Goal: Task Accomplishment & Management: Complete application form

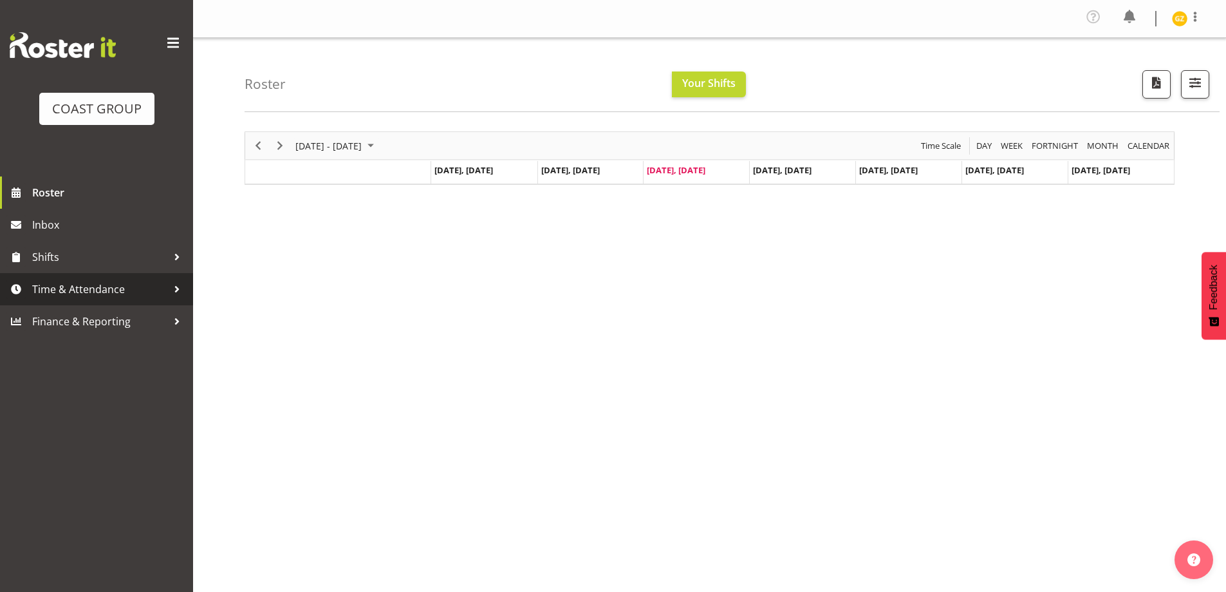
click at [120, 283] on span "Time & Attendance" at bounding box center [99, 288] width 135 height 19
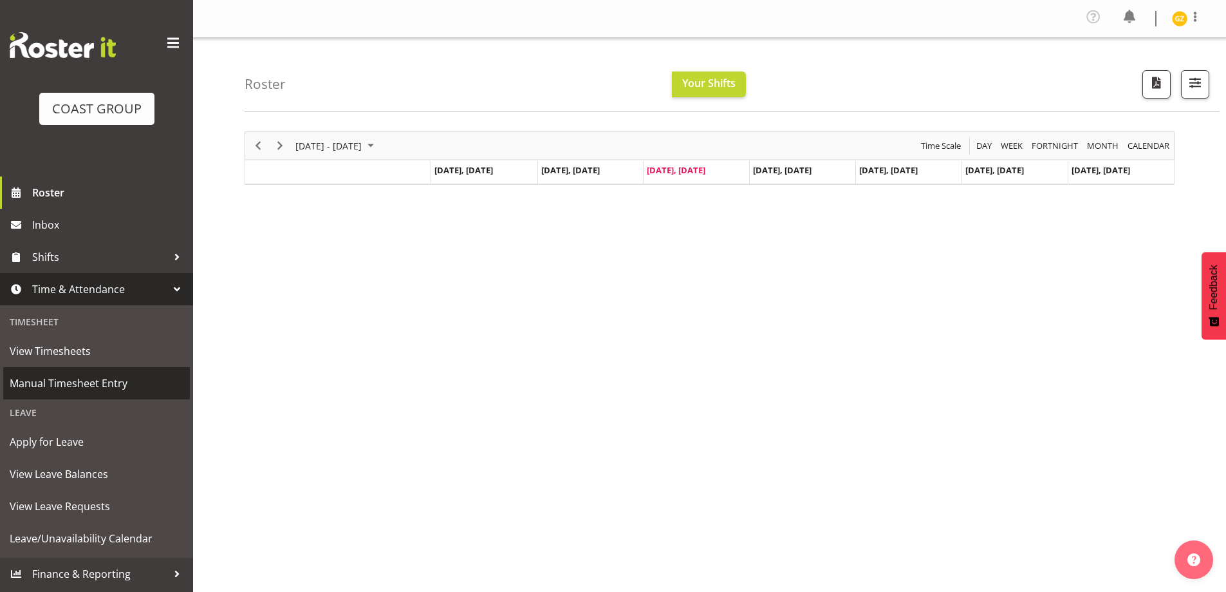
click at [106, 380] on span "Manual Timesheet Entry" at bounding box center [97, 382] width 174 height 19
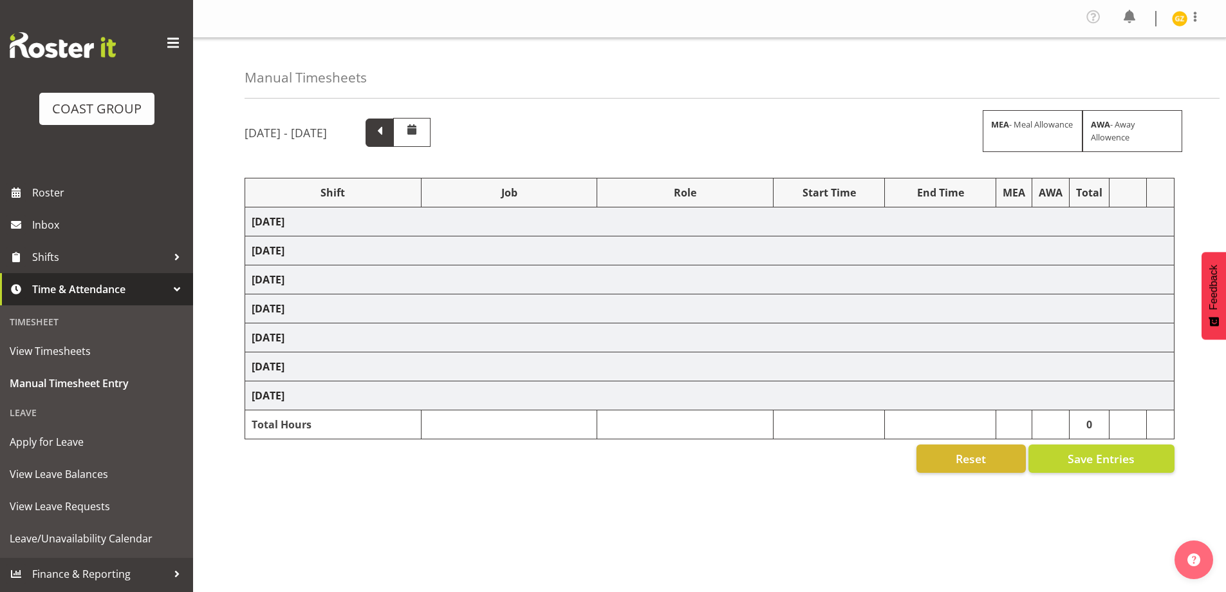
click at [388, 131] on span at bounding box center [379, 131] width 17 height 17
select select "47759"
select select "7032"
select select "47759"
select select "7032"
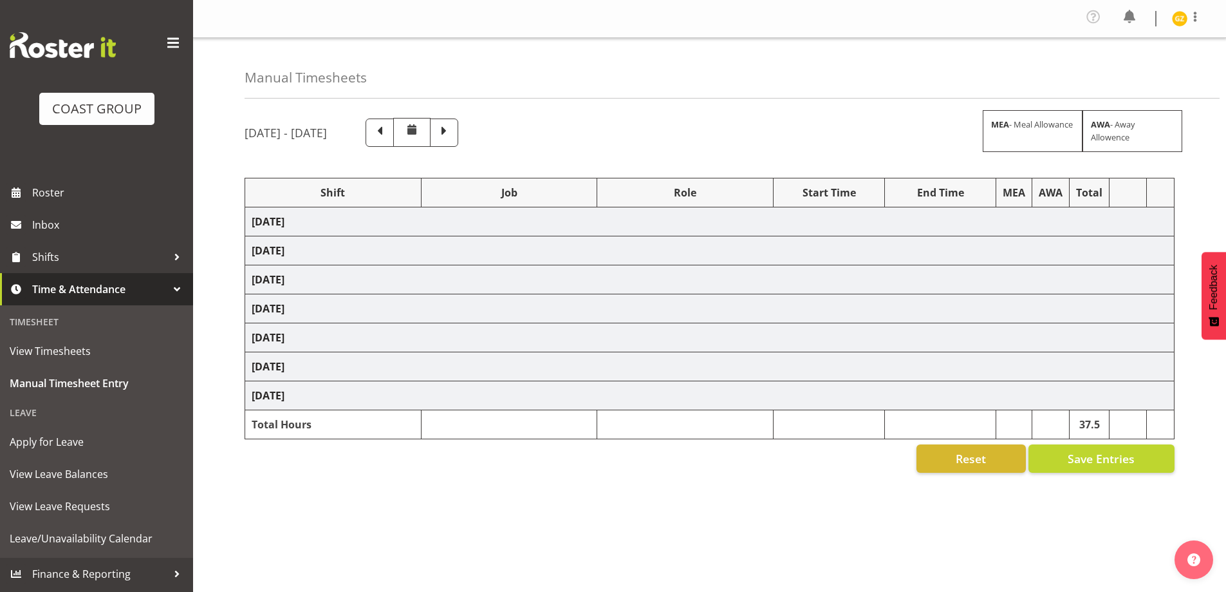
select select "16"
select select "47759"
select select "7032"
select select "47759"
select select "7032"
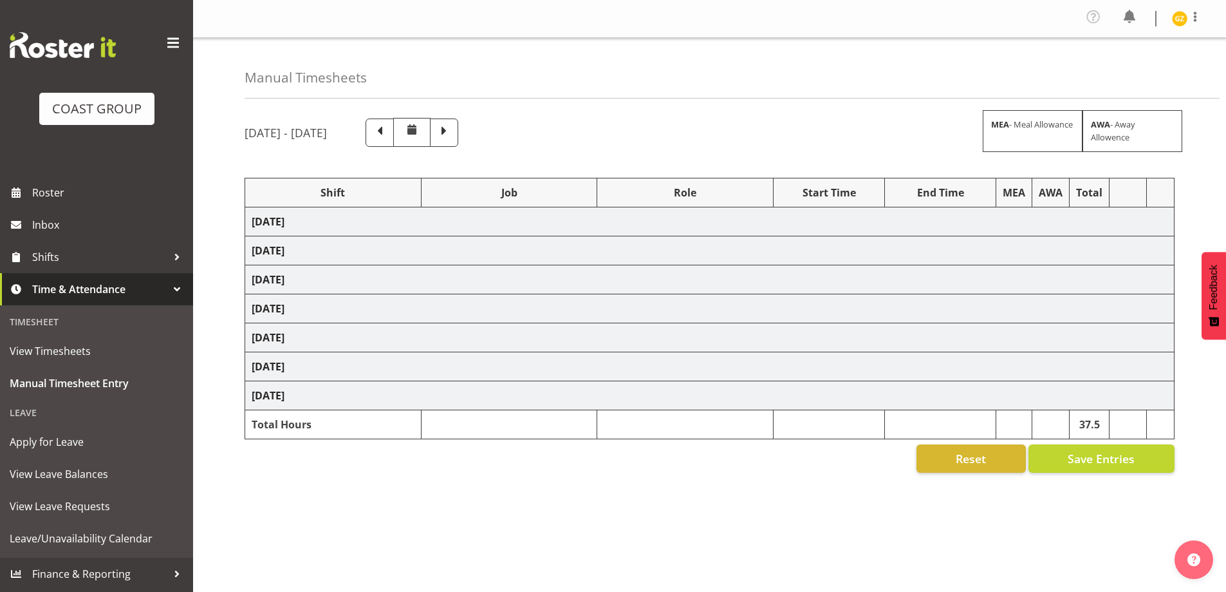
select select "47759"
select select "7032"
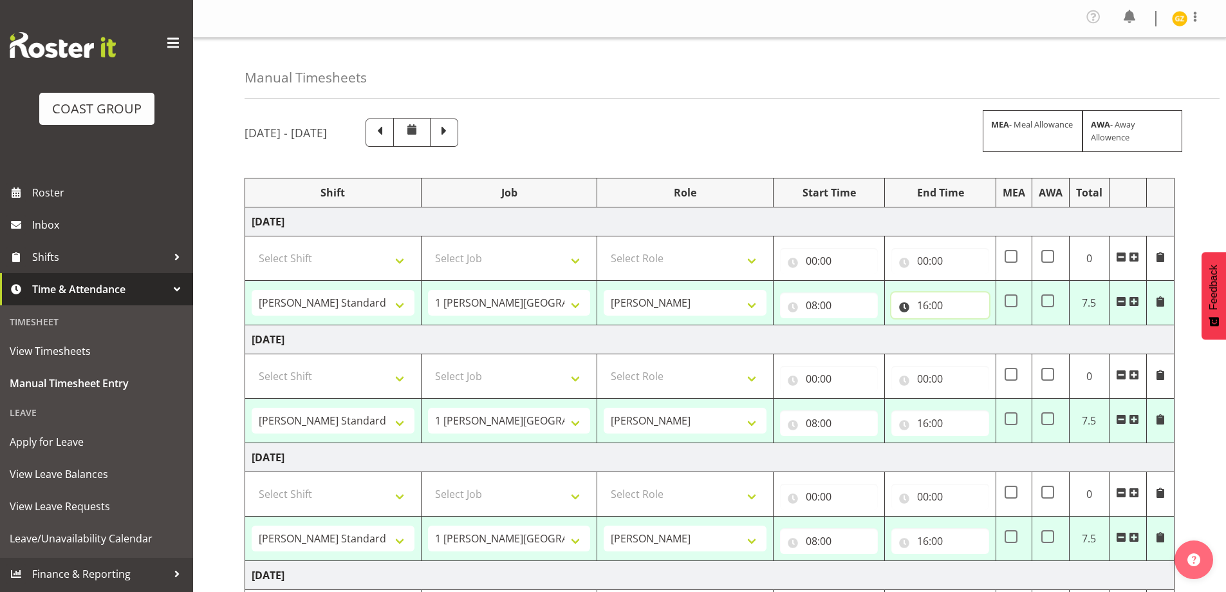
click at [936, 303] on input "16:00" at bounding box center [941, 305] width 98 height 26
click at [978, 339] on select "00 01 02 03 04 05 06 07 08 09 10 11 12 13 14 15 16 17 18 19 20 21 22 23" at bounding box center [979, 339] width 29 height 26
select select "15"
click at [965, 326] on select "00 01 02 03 04 05 06 07 08 09 10 11 12 13 14 15 16 17 18 19 20 21 22 23" at bounding box center [979, 339] width 29 height 26
type input "15:00"
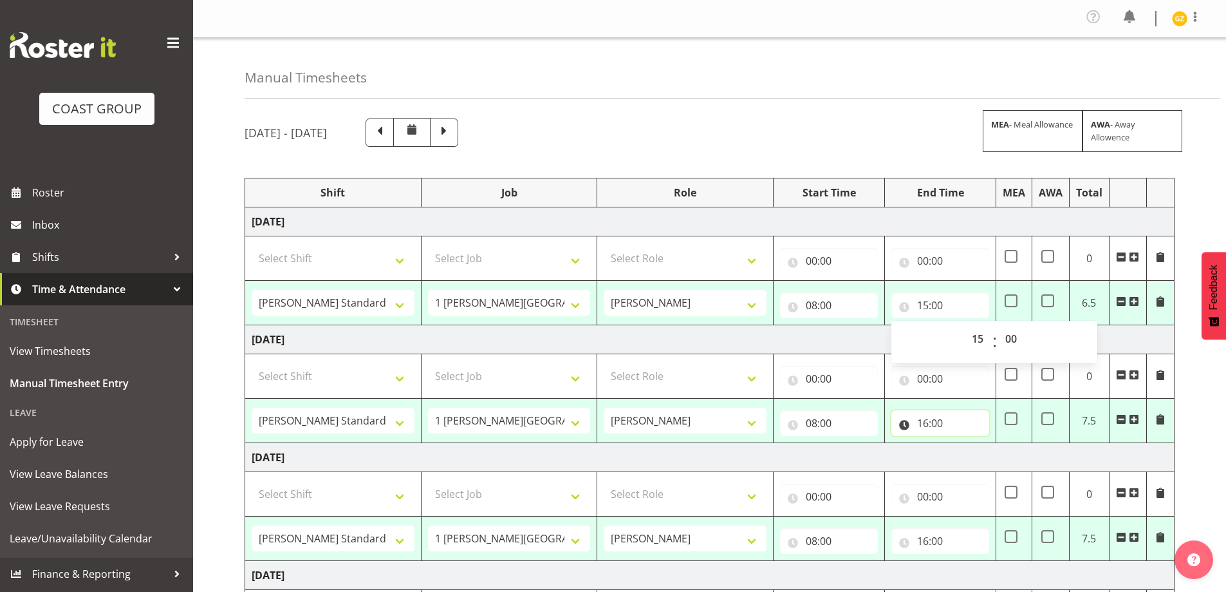
click at [939, 418] on input "16:00" at bounding box center [941, 423] width 98 height 26
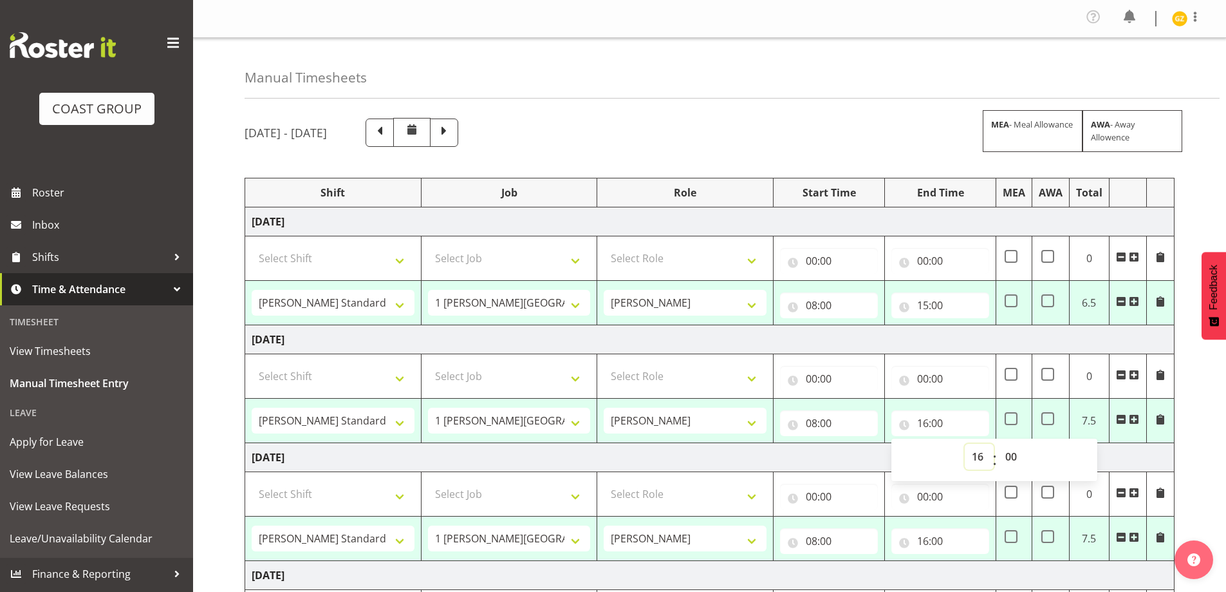
click at [977, 459] on select "00 01 02 03 04 05 06 07 08 09 10 11 12 13 14 15 16 17 18 19 20 21 22 23" at bounding box center [979, 457] width 29 height 26
select select "15"
click at [965, 444] on select "00 01 02 03 04 05 06 07 08 09 10 11 12 13 14 15 16 17 18 19 20 21 22 23" at bounding box center [979, 457] width 29 height 26
type input "15:00"
click at [958, 541] on input "16:00" at bounding box center [941, 541] width 98 height 26
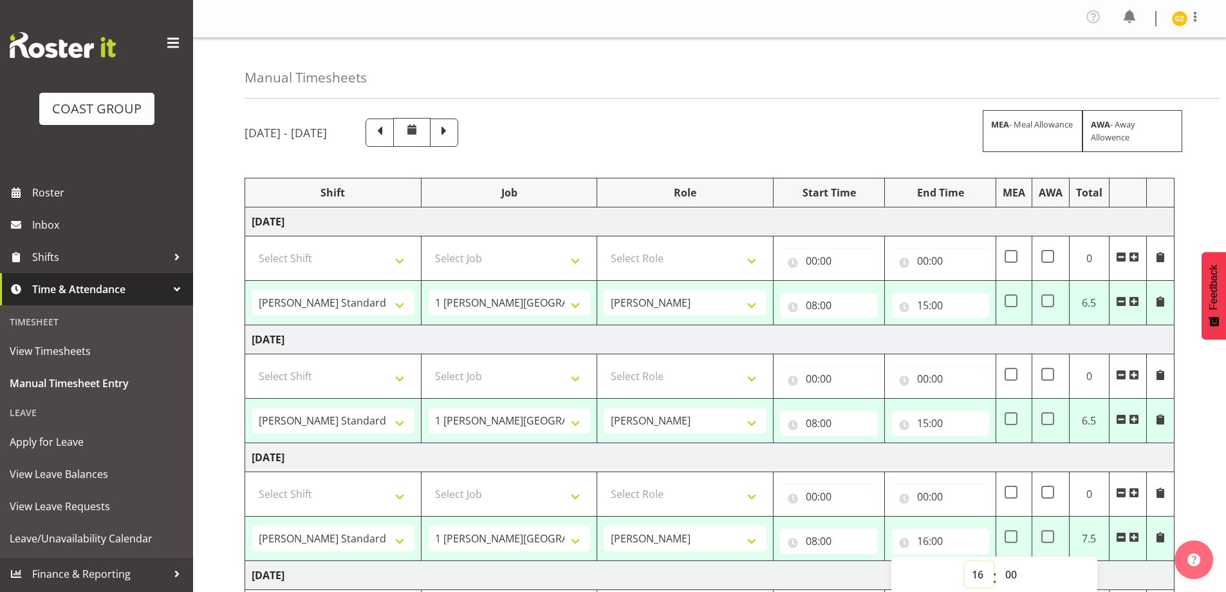
click at [977, 574] on select "00 01 02 03 04 05 06 07 08 09 10 11 12 13 14 15 16 17 18 19 20 21 22 23" at bounding box center [979, 574] width 29 height 26
select select "15"
click at [965, 561] on select "00 01 02 03 04 05 06 07 08 09 10 11 12 13 14 15 16 17 18 19 20 21 22 23" at bounding box center [979, 574] width 29 height 26
type input "15:00"
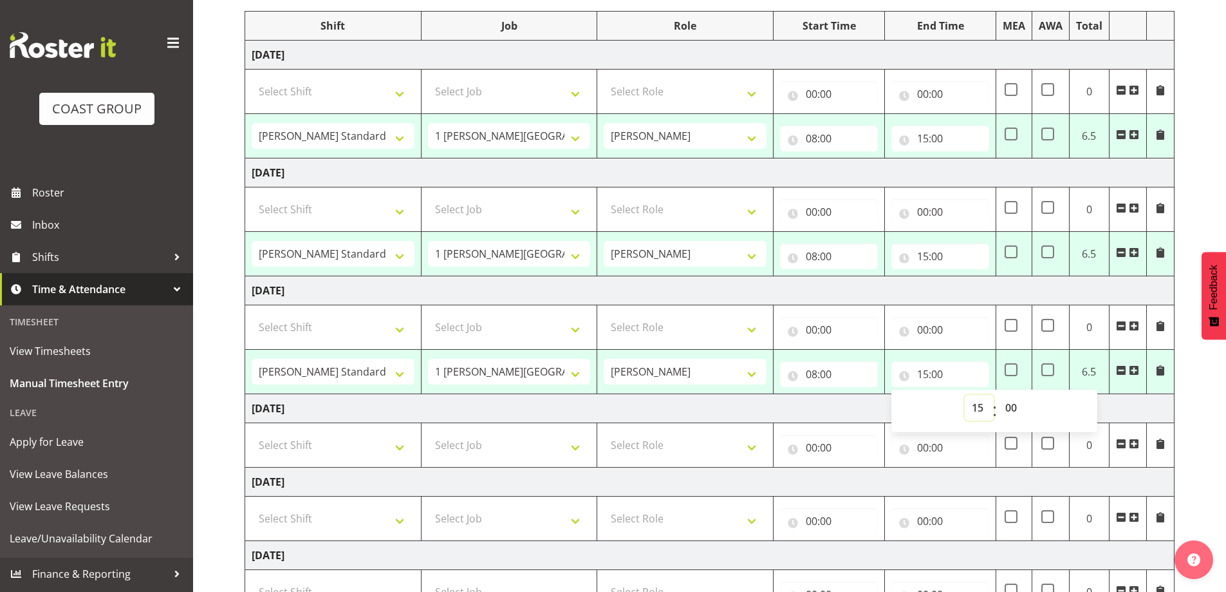
scroll to position [322, 0]
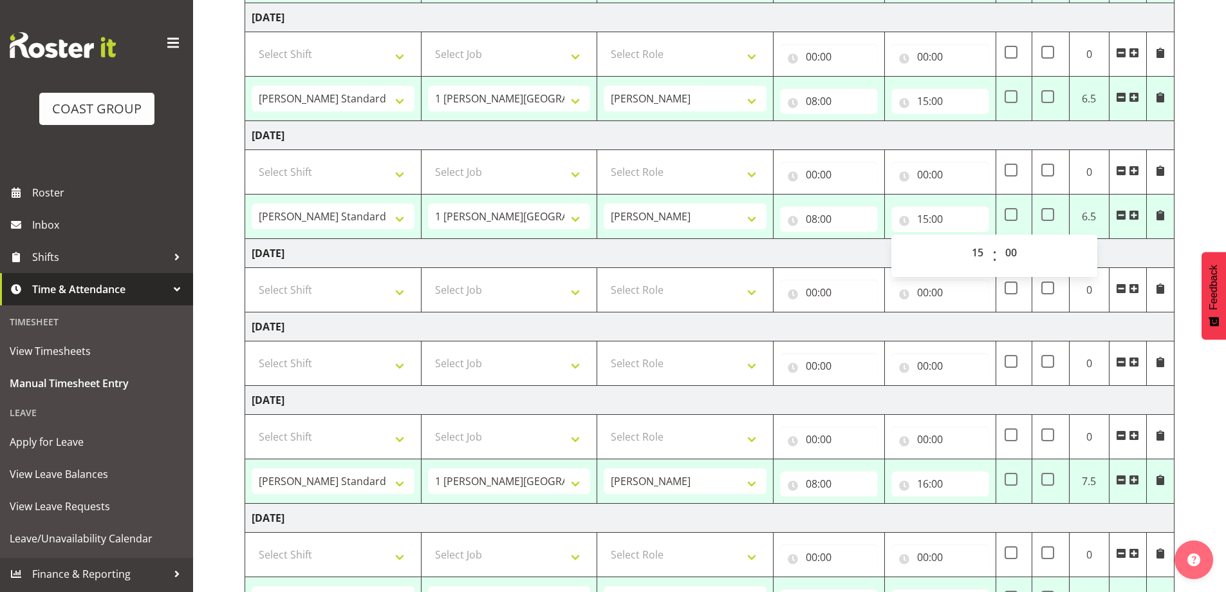
click at [1123, 478] on span at bounding box center [1121, 479] width 10 height 10
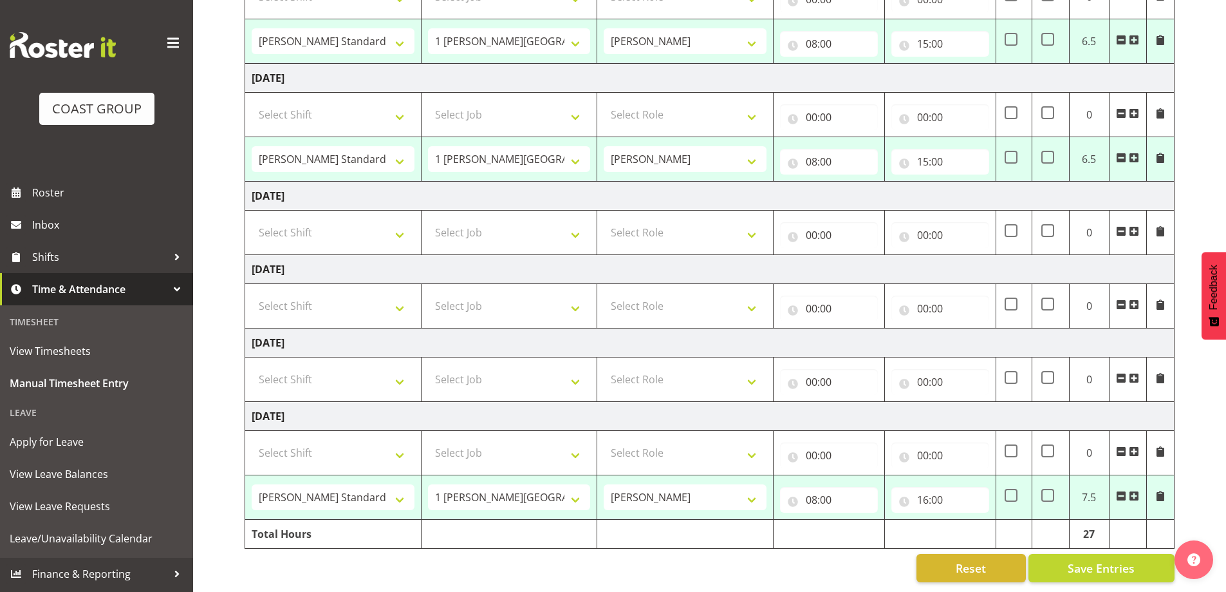
scroll to position [389, 0]
click at [1122, 491] on span at bounding box center [1121, 496] width 10 height 10
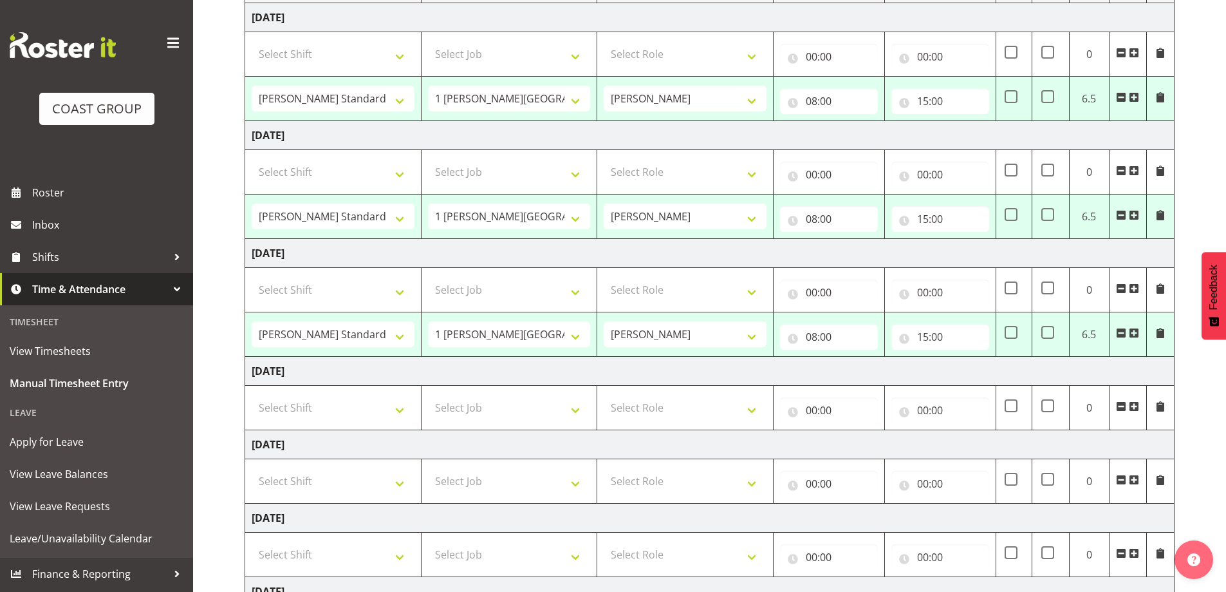
scroll to position [344, 0]
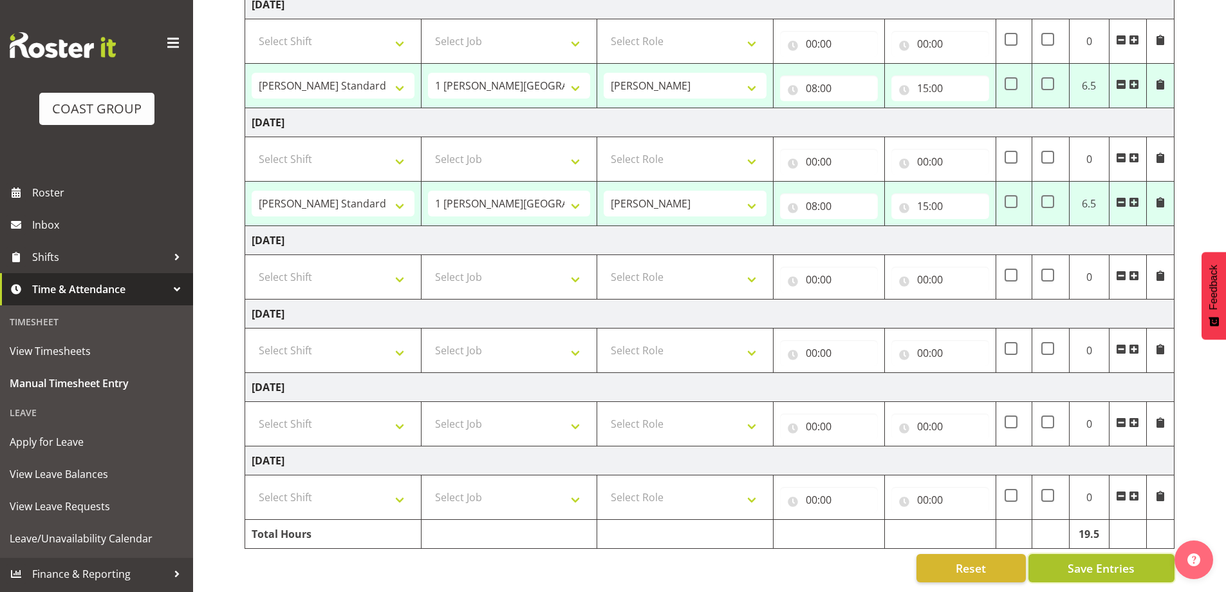
click at [1138, 559] on button "Save Entries" at bounding box center [1102, 568] width 146 height 28
select select "47759"
select select "7032"
type input "08:00"
type input "15:00"
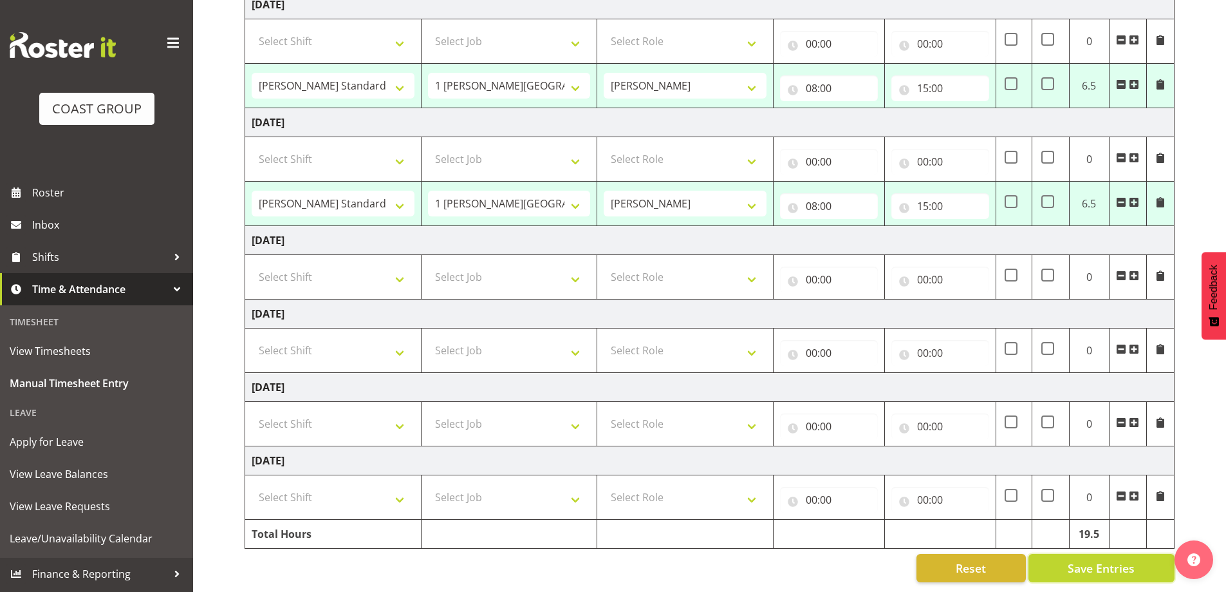
select select "47759"
select select "7032"
type input "08:00"
type input "15:00"
select select "47759"
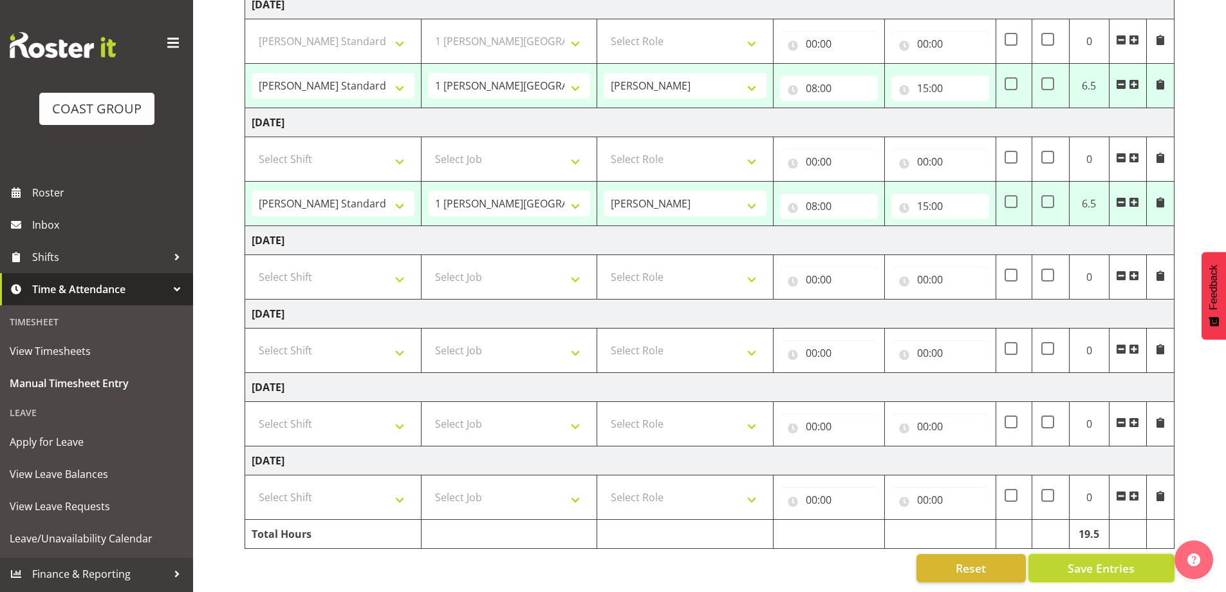
select select "7032"
type input "08:00"
type input "15:00"
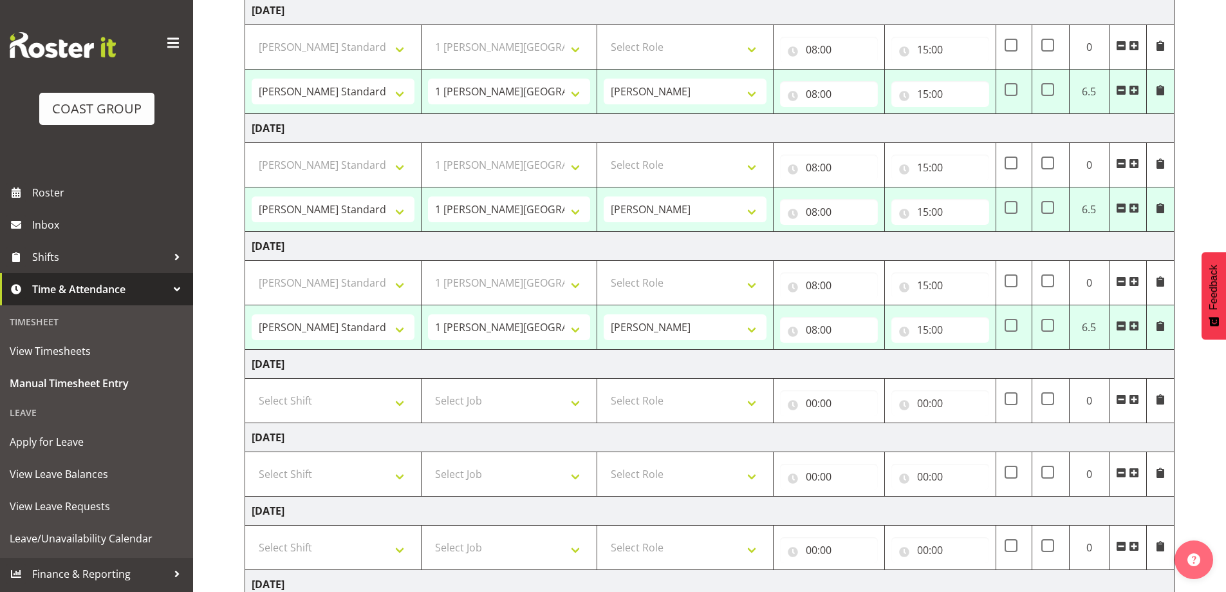
select select "47759"
select select "7032"
select select "47759"
select select "7032"
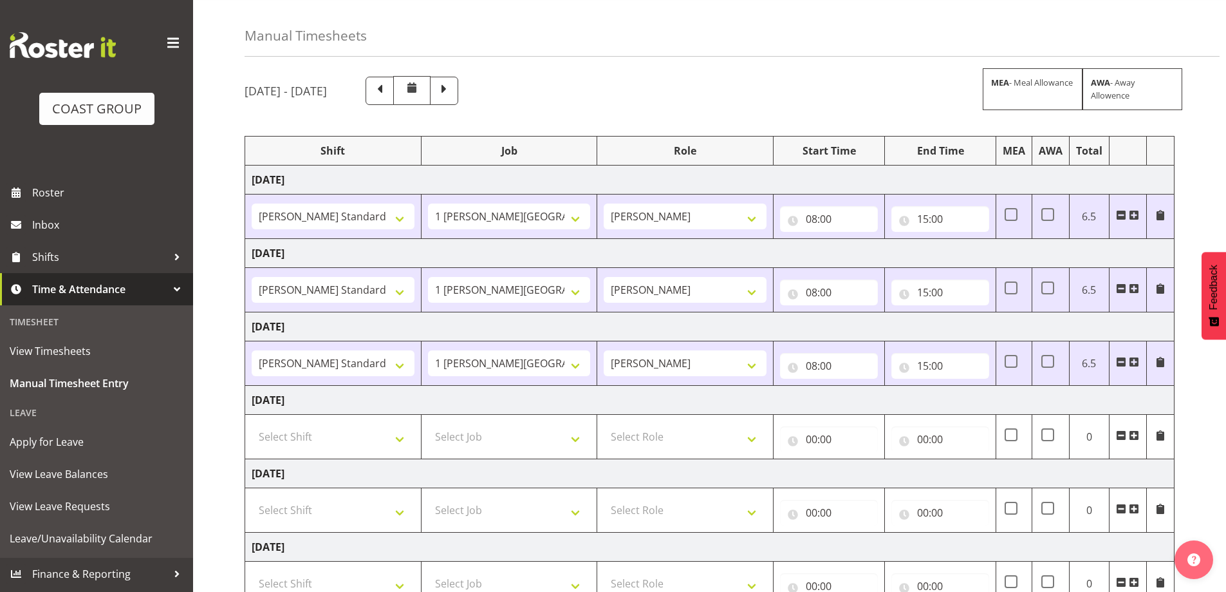
scroll to position [0, 0]
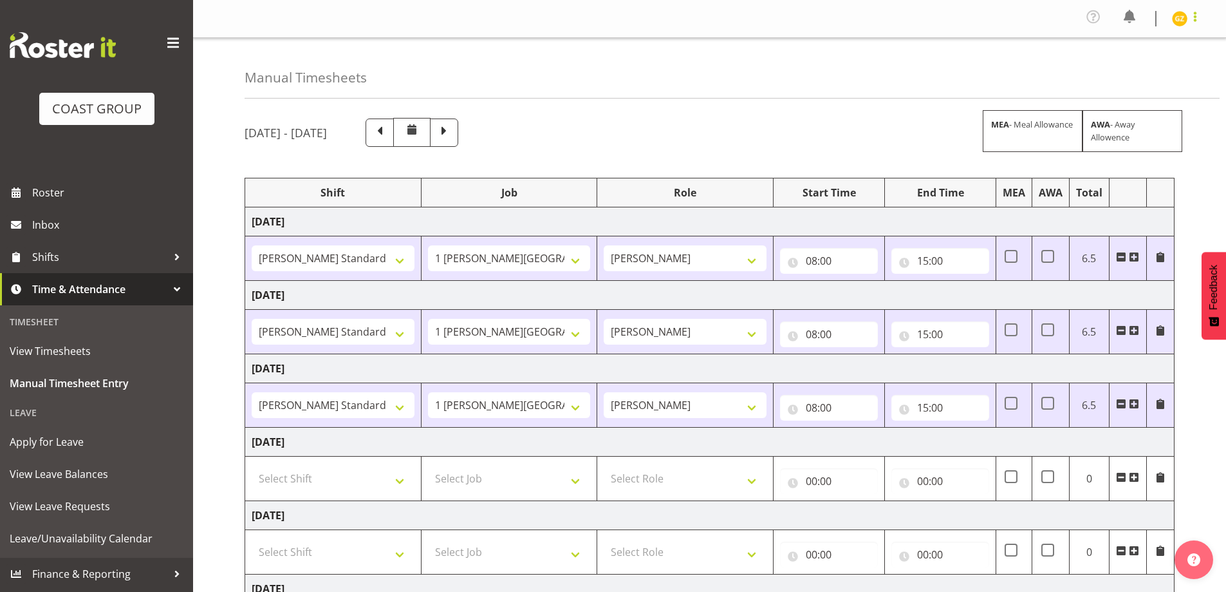
click at [1199, 14] on span at bounding box center [1195, 16] width 15 height 15
click at [1153, 73] on link "Log Out" at bounding box center [1142, 70] width 124 height 23
